Goal: Task Accomplishment & Management: Use online tool/utility

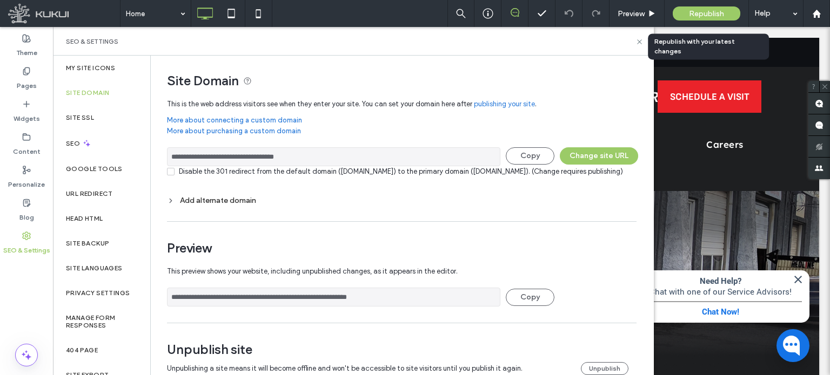
click at [707, 12] on span "Republish" at bounding box center [706, 13] width 35 height 9
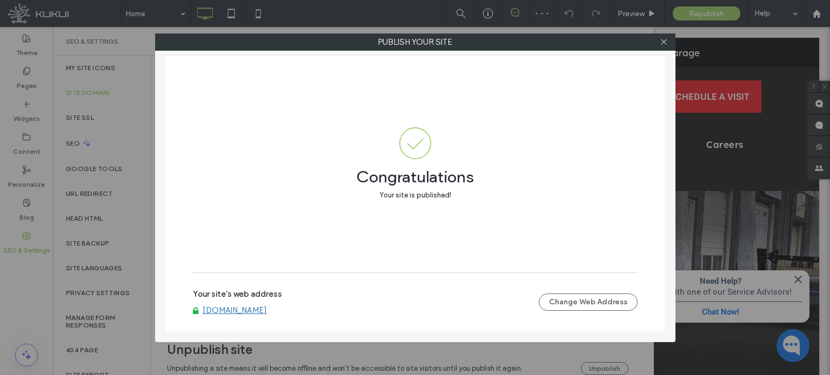
click at [252, 314] on link "www.redlineautomotive.kukuiwebsite.com" at bounding box center [235, 311] width 64 height 10
drag, startPoint x: 666, startPoint y: 42, endPoint x: 574, endPoint y: 12, distance: 96.0
click at [666, 42] on icon at bounding box center [664, 42] width 8 height 8
